Goal: Check status: Check status

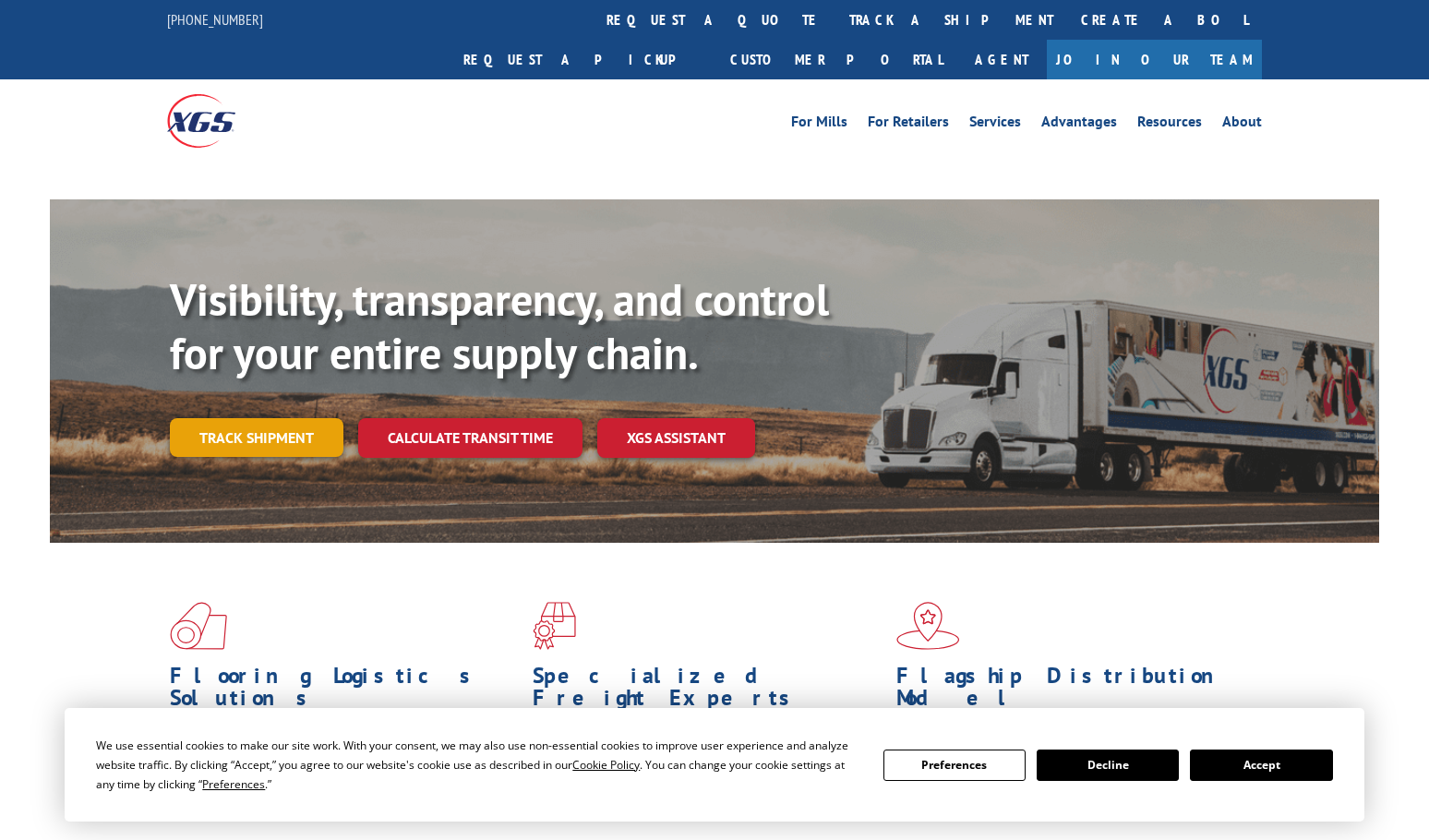
click at [275, 418] on link "Track shipment" at bounding box center [257, 437] width 174 height 39
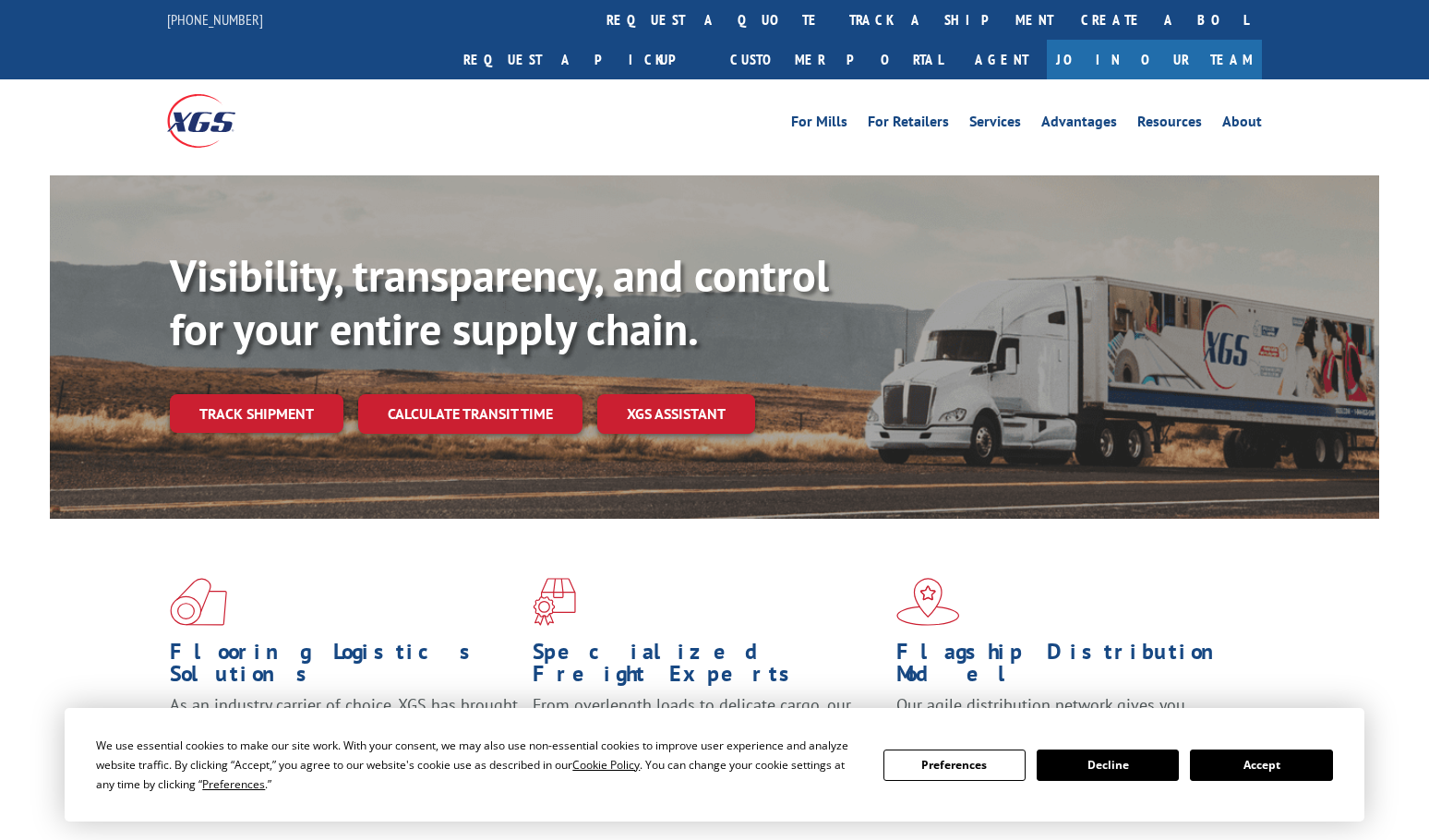
click at [1274, 771] on button "Accept" at bounding box center [1261, 764] width 142 height 31
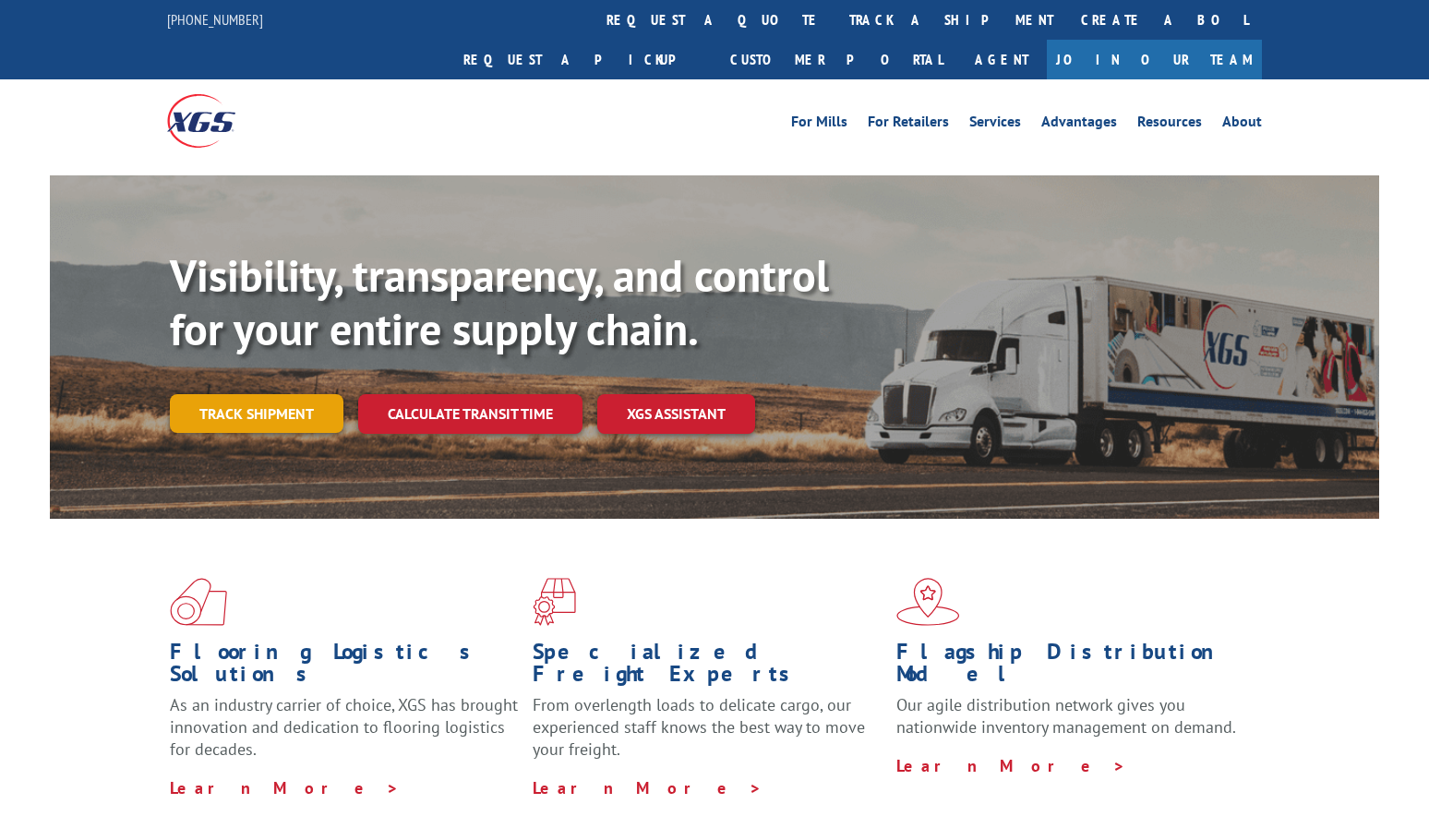
click at [288, 394] on link "Track shipment" at bounding box center [257, 412] width 174 height 39
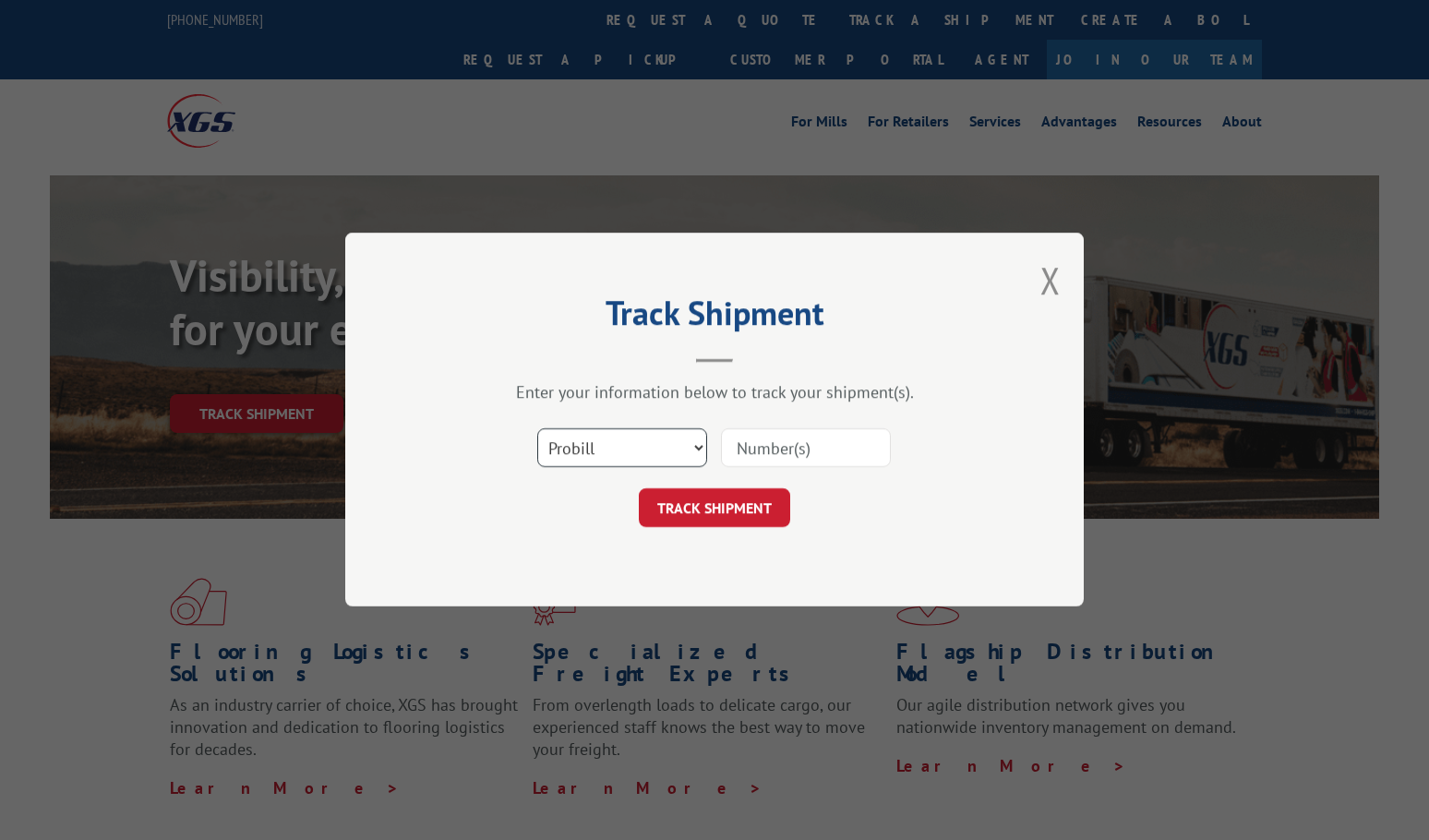
click at [656, 443] on select "Select category... Probill BOL PO" at bounding box center [621, 448] width 170 height 39
click at [651, 444] on select "Select category... Probill BOL PO" at bounding box center [621, 448] width 170 height 39
paste input "25024294-1436"
type input "25024294-1436"
click at [730, 517] on button "TRACK SHIPMENT" at bounding box center [714, 507] width 151 height 39
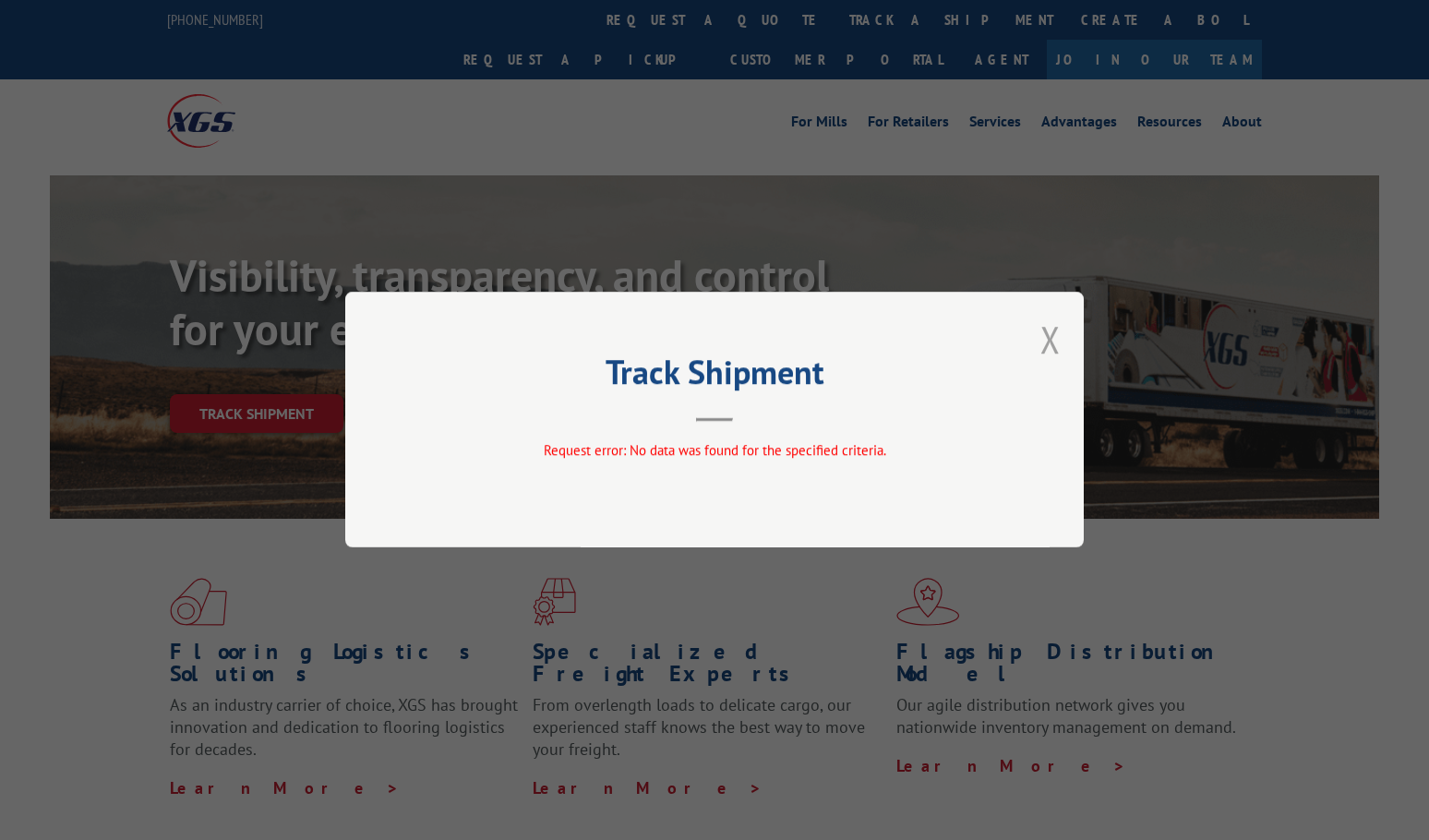
click at [1052, 350] on button "Close modal" at bounding box center [1051, 339] width 21 height 49
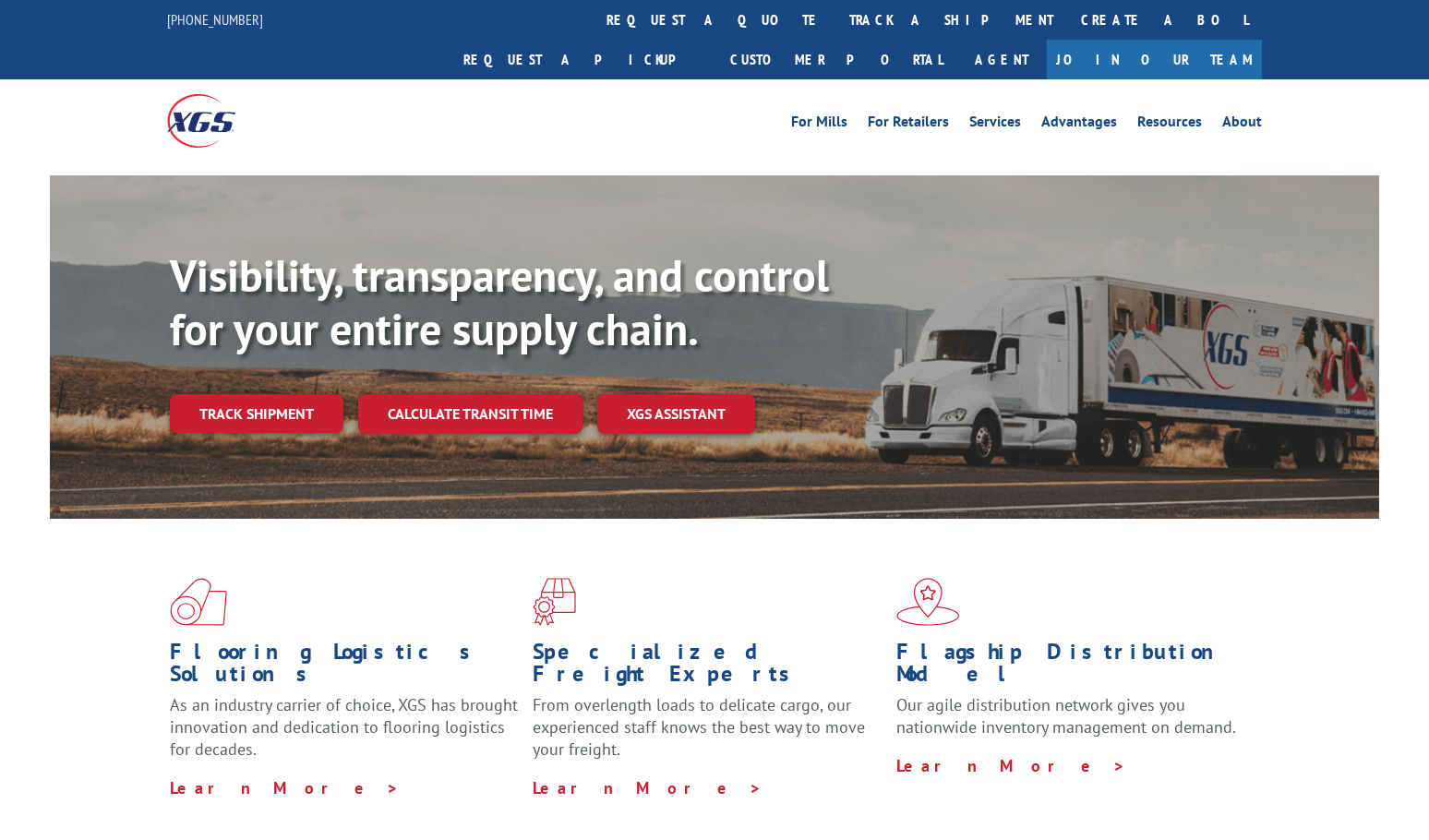
drag, startPoint x: 216, startPoint y: 369, endPoint x: 257, endPoint y: 370, distance: 41.0
click at [216, 394] on link "Track shipment" at bounding box center [257, 412] width 174 height 39
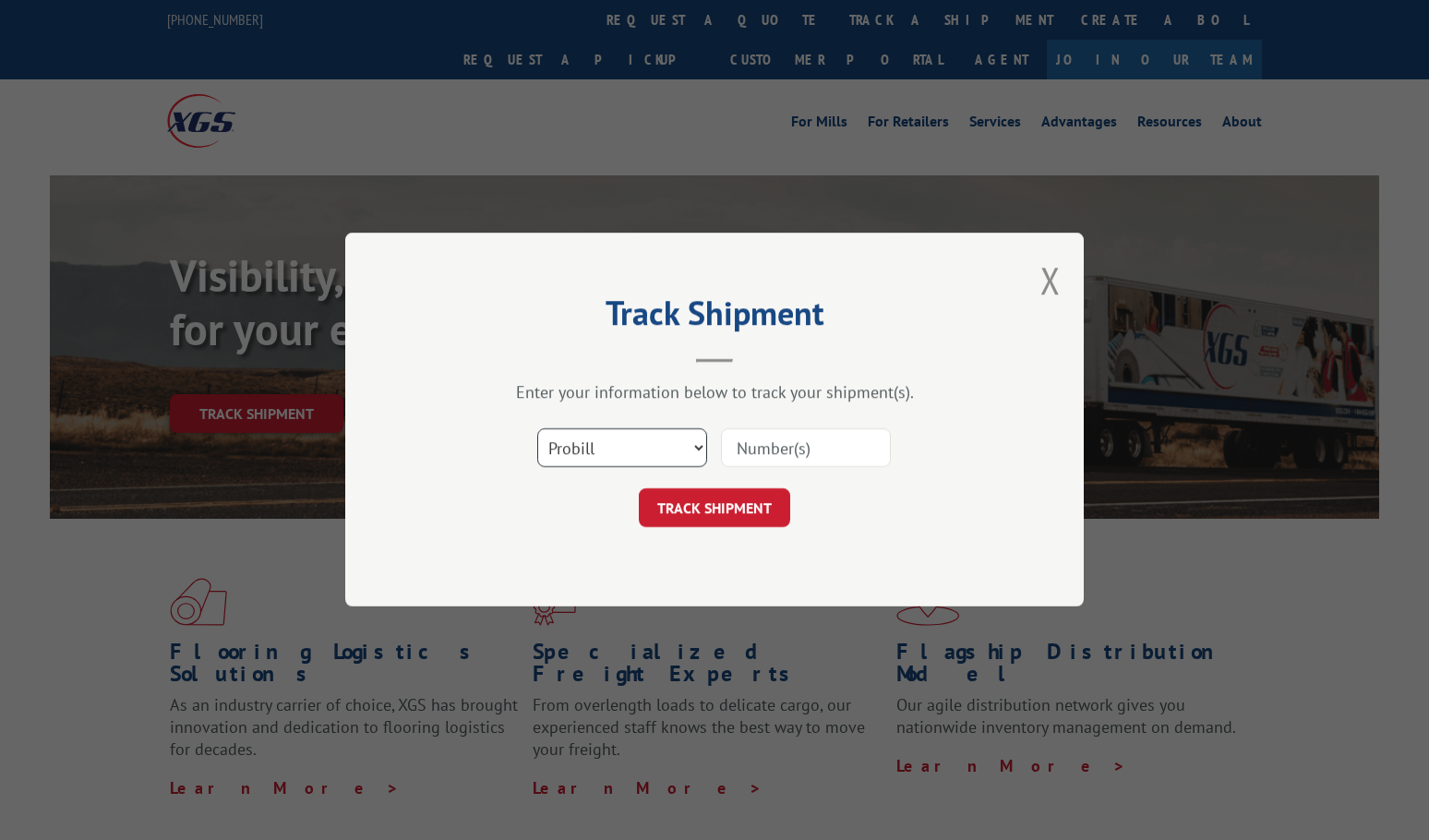
click at [599, 458] on select "Select category... Probill BOL PO" at bounding box center [621, 448] width 170 height 39
select select "po"
click at [537, 429] on select "Select category... Probill BOL PO" at bounding box center [621, 448] width 170 height 39
click at [826, 454] on input at bounding box center [806, 448] width 170 height 39
paste input "295996897"
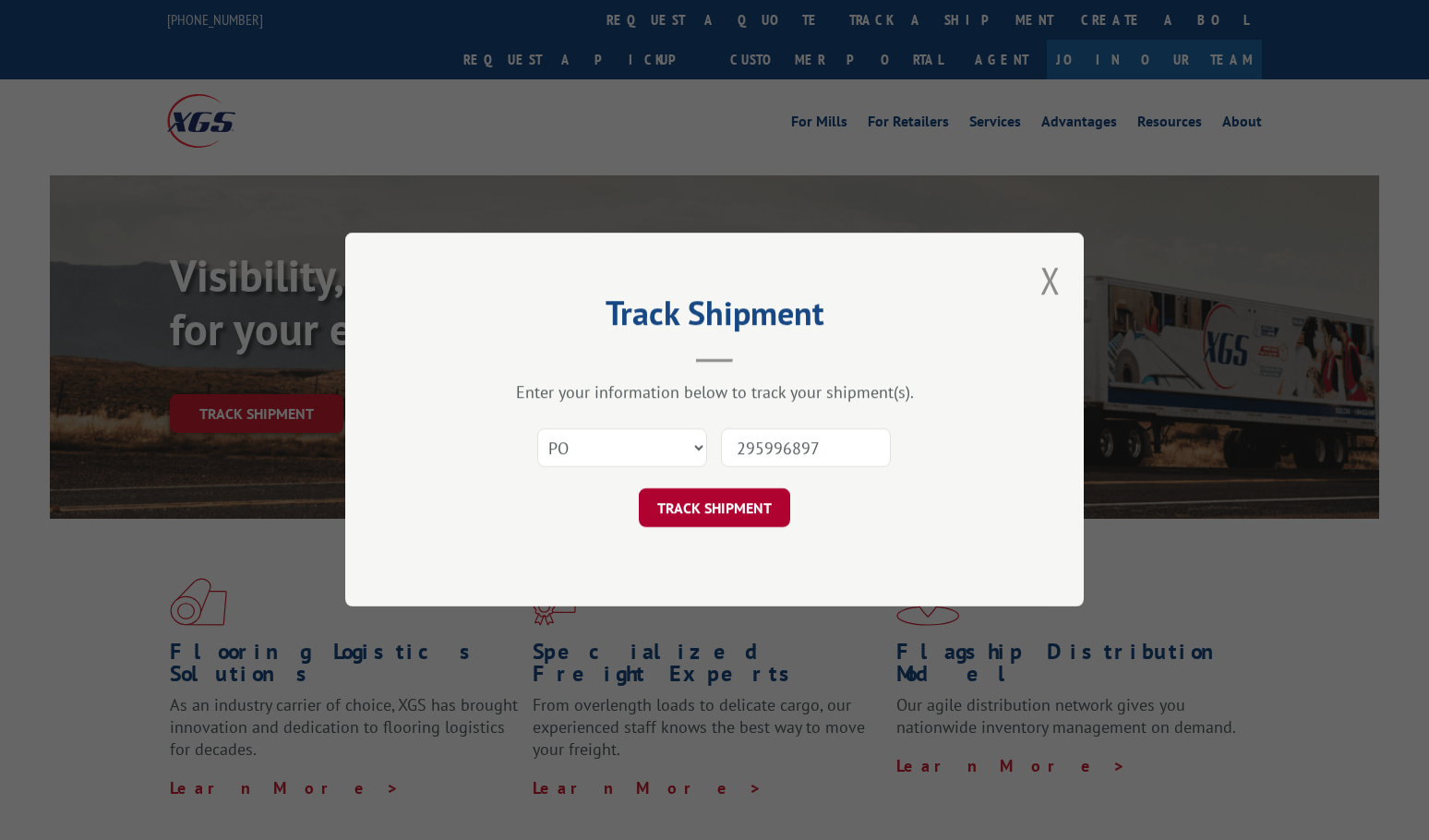
type input "295996897"
click at [741, 511] on button "TRACK SHIPMENT" at bounding box center [714, 507] width 151 height 39
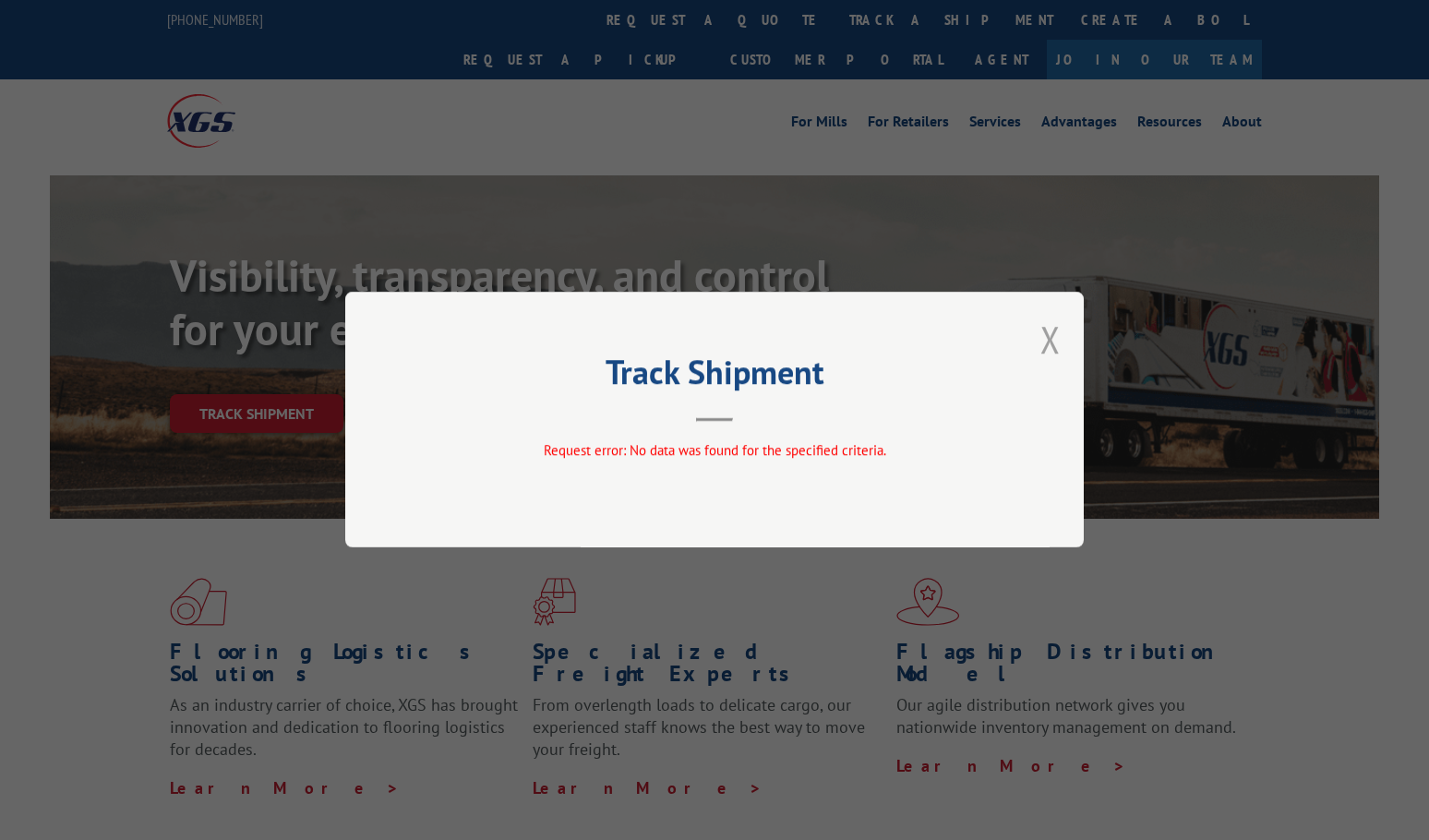
click at [1047, 339] on button "Close modal" at bounding box center [1051, 339] width 21 height 49
